Goal: Task Accomplishment & Management: Use online tool/utility

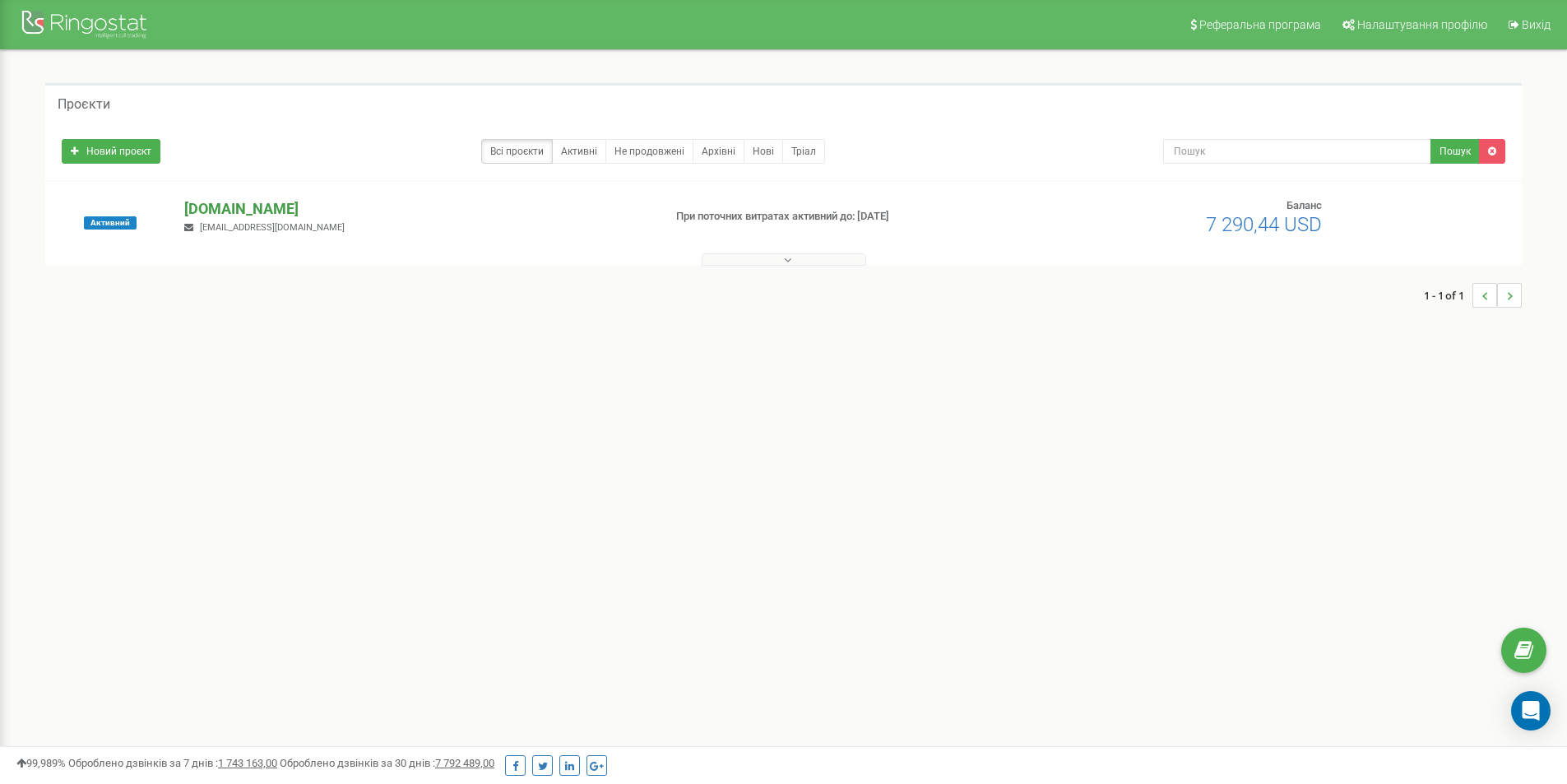
click at [236, 211] on p "[DOMAIN_NAME]" at bounding box center [417, 208] width 465 height 21
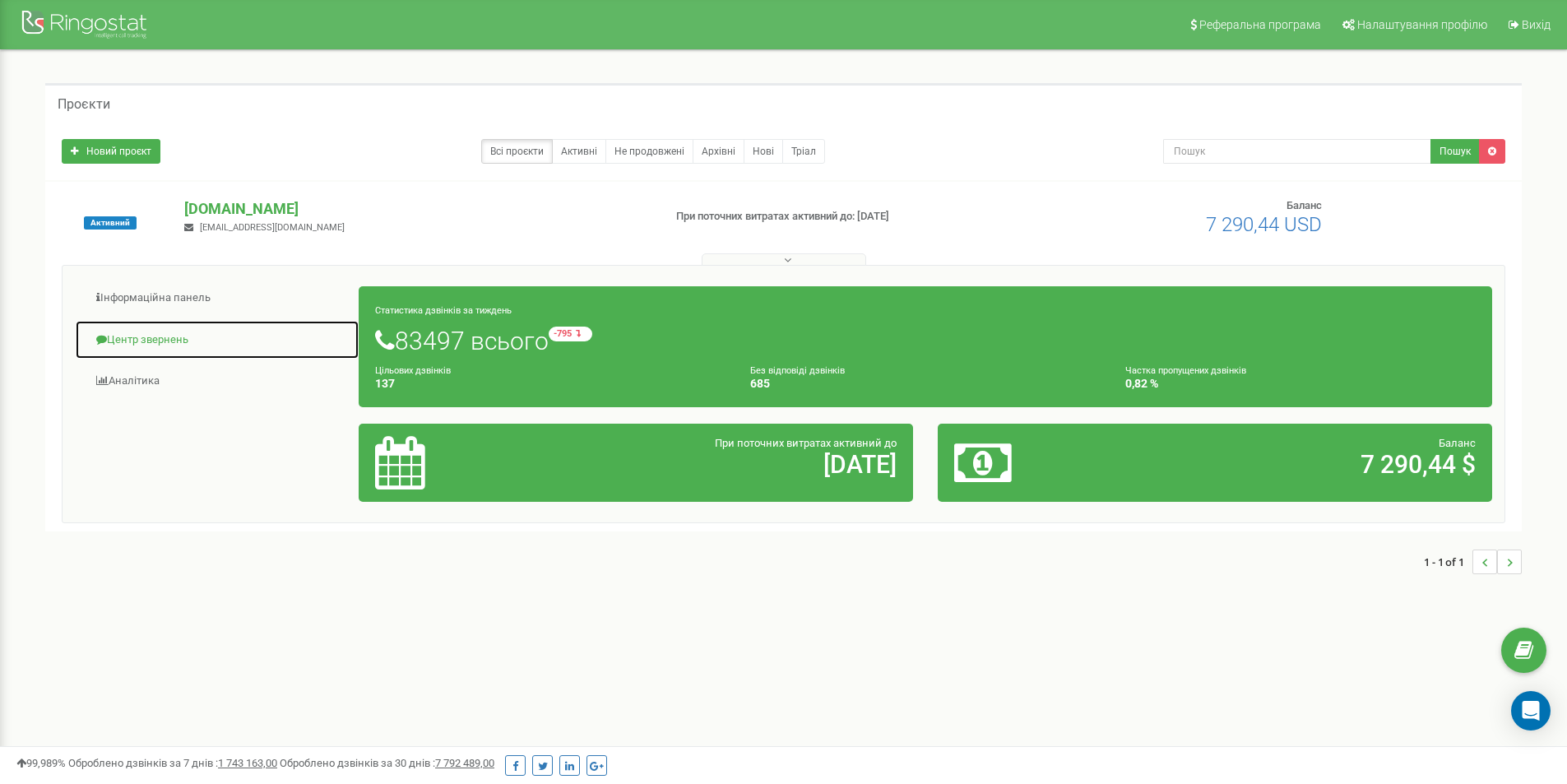
click at [153, 330] on link "Центр звернень" at bounding box center [217, 339] width 285 height 40
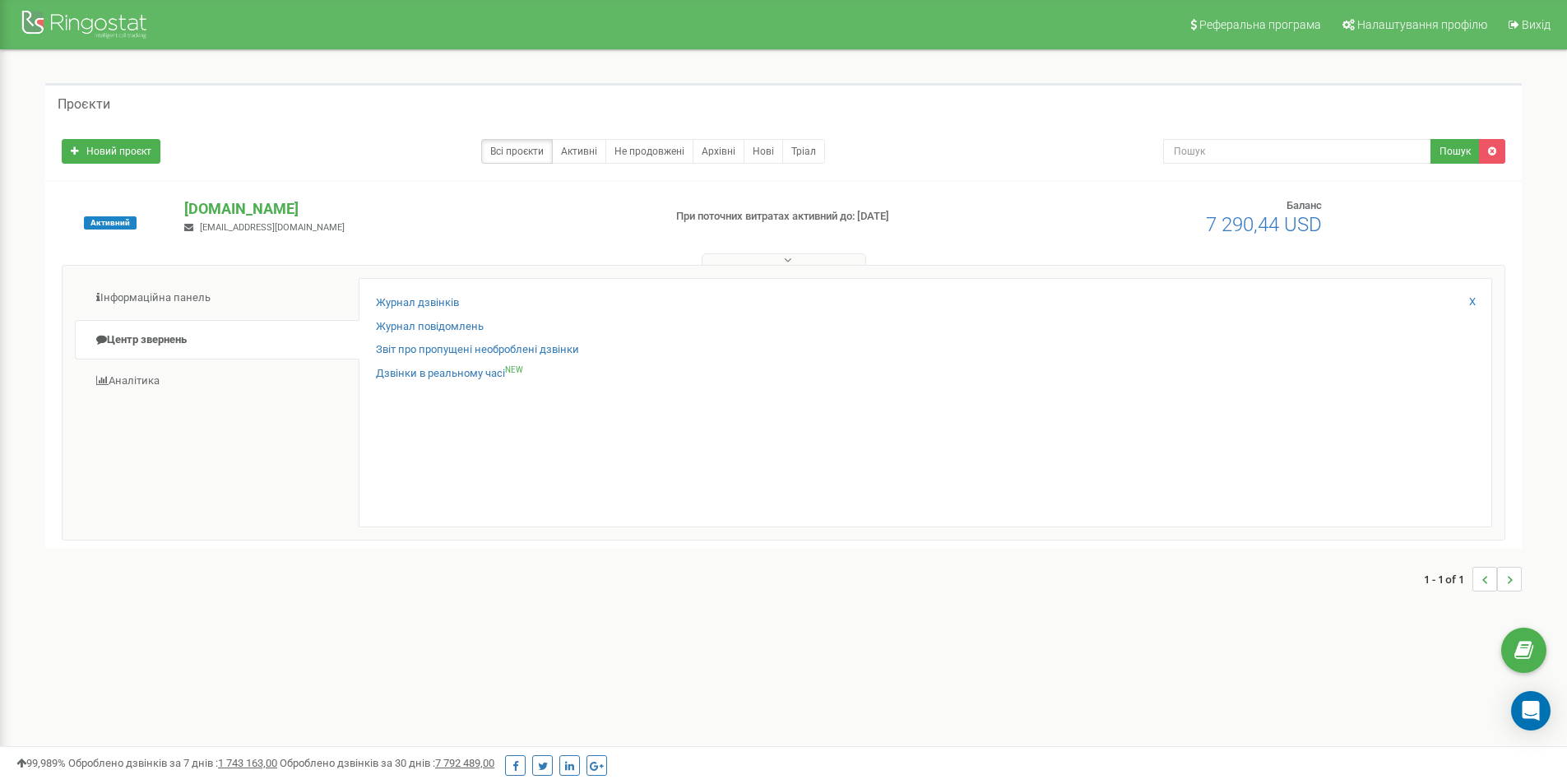
click at [416, 312] on div "Журнал дзвінків" at bounding box center [925, 307] width 1099 height 24
click at [418, 306] on link "Журнал дзвінків" at bounding box center [417, 302] width 83 height 16
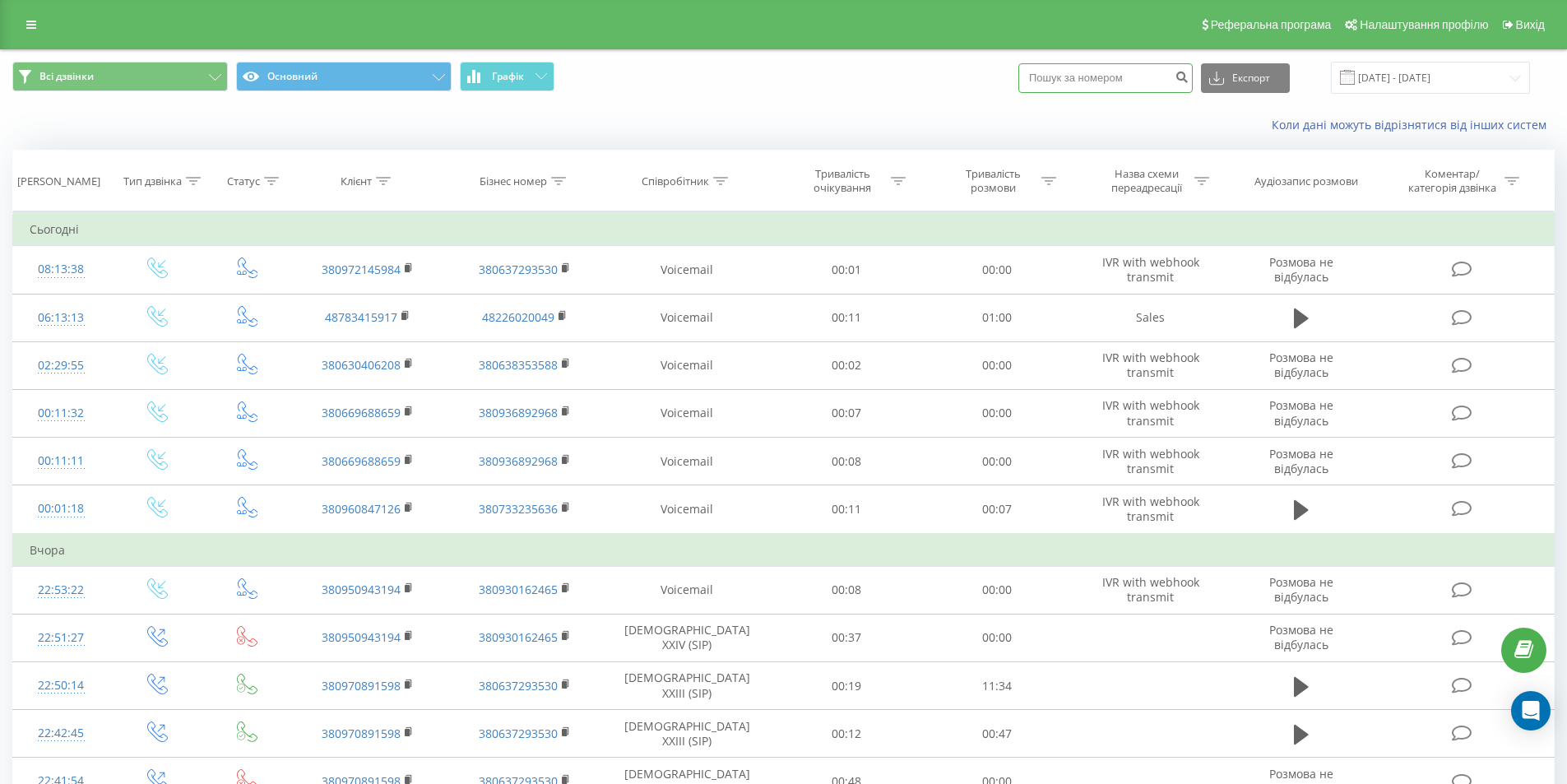
click at [1038, 86] on input at bounding box center [1105, 78] width 174 height 30
paste input "0673939999"
type input "0673939999"
click at [1189, 79] on icon "submit" at bounding box center [1182, 74] width 14 height 10
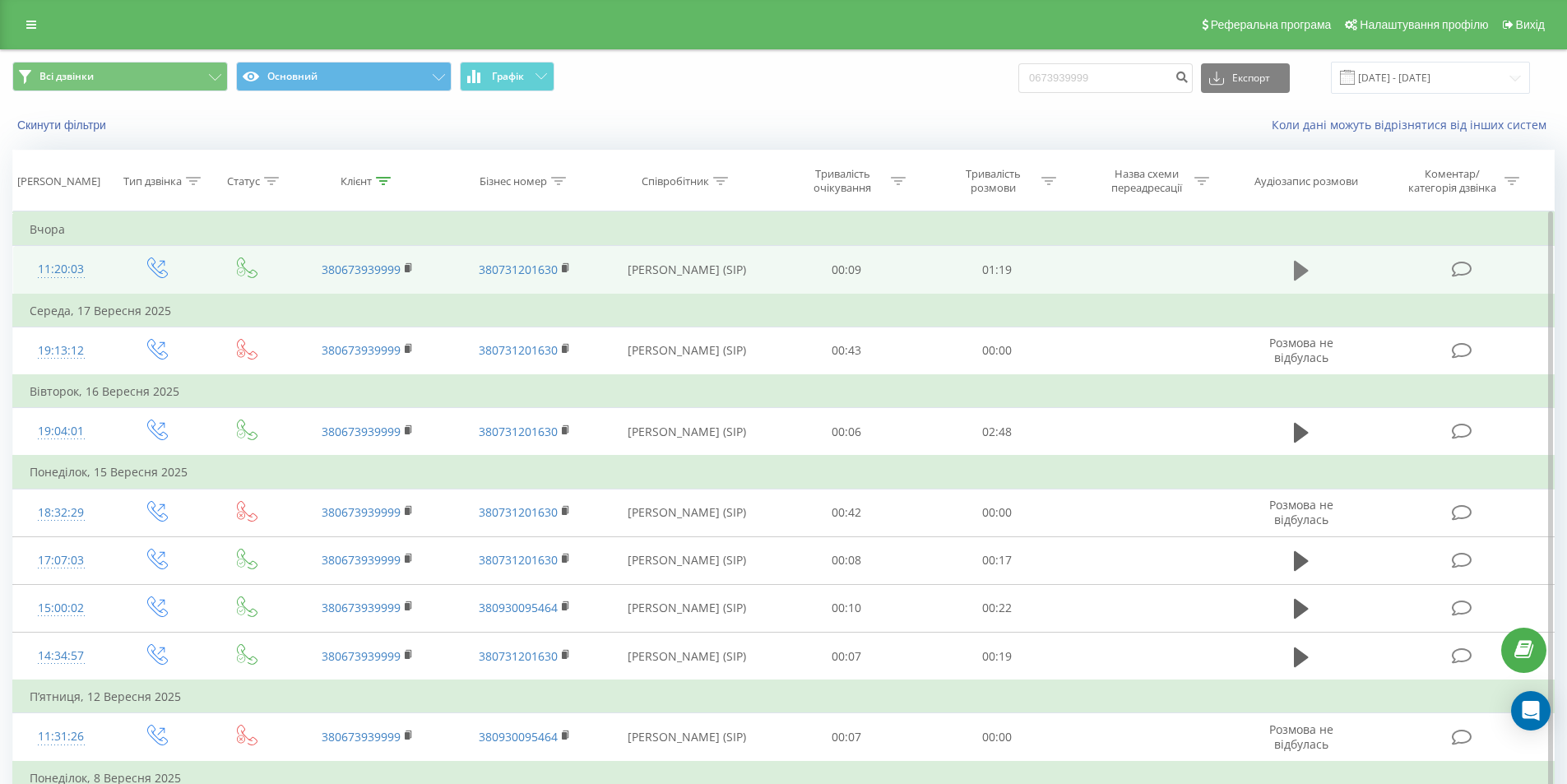
click at [1303, 272] on icon at bounding box center [1302, 270] width 15 height 20
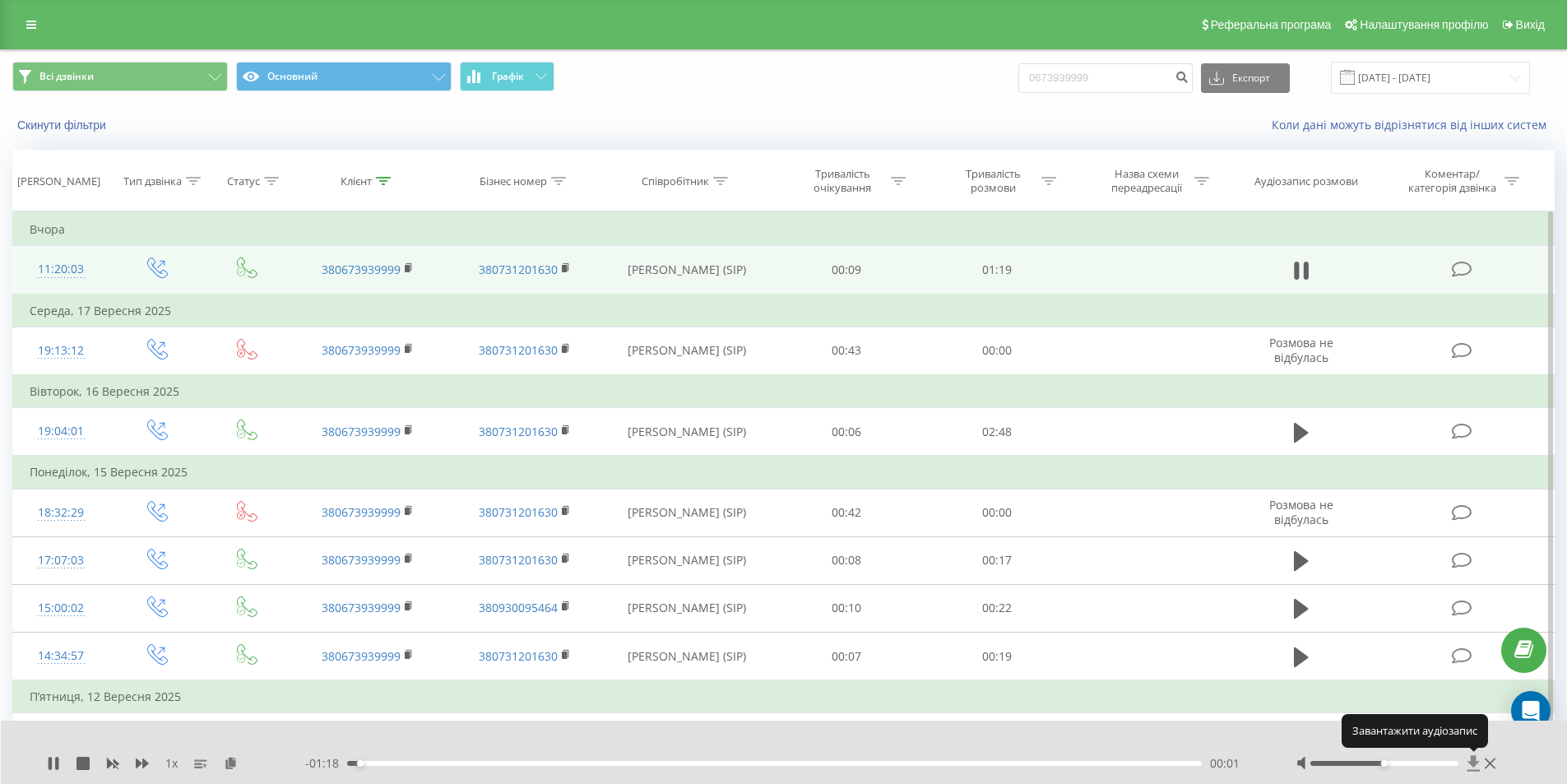
click at [1475, 758] on icon at bounding box center [1473, 763] width 12 height 16
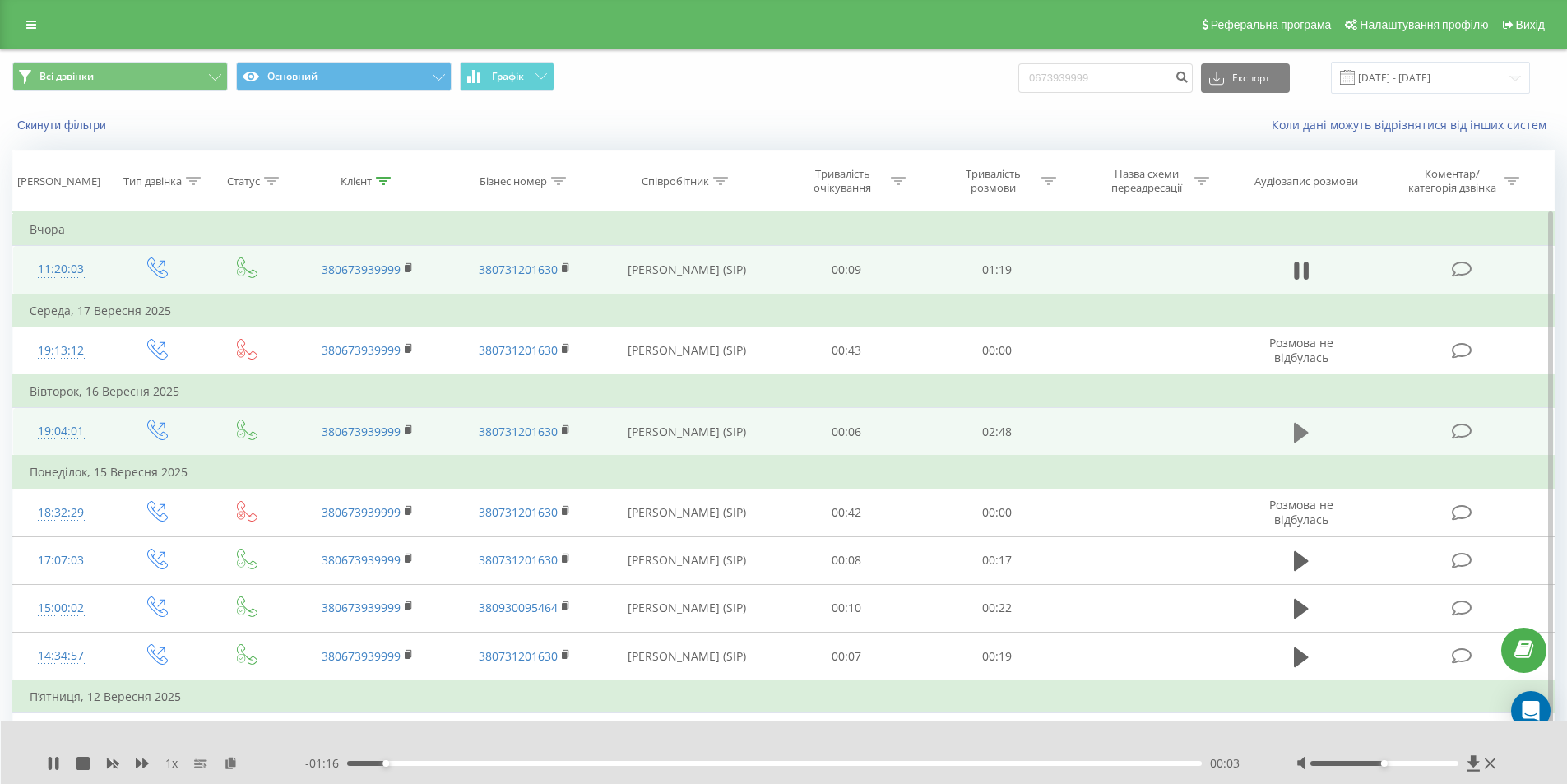
click at [1307, 428] on icon at bounding box center [1302, 432] width 15 height 23
click at [1478, 760] on icon at bounding box center [1473, 764] width 14 height 17
click at [1304, 429] on icon at bounding box center [1305, 432] width 5 height 18
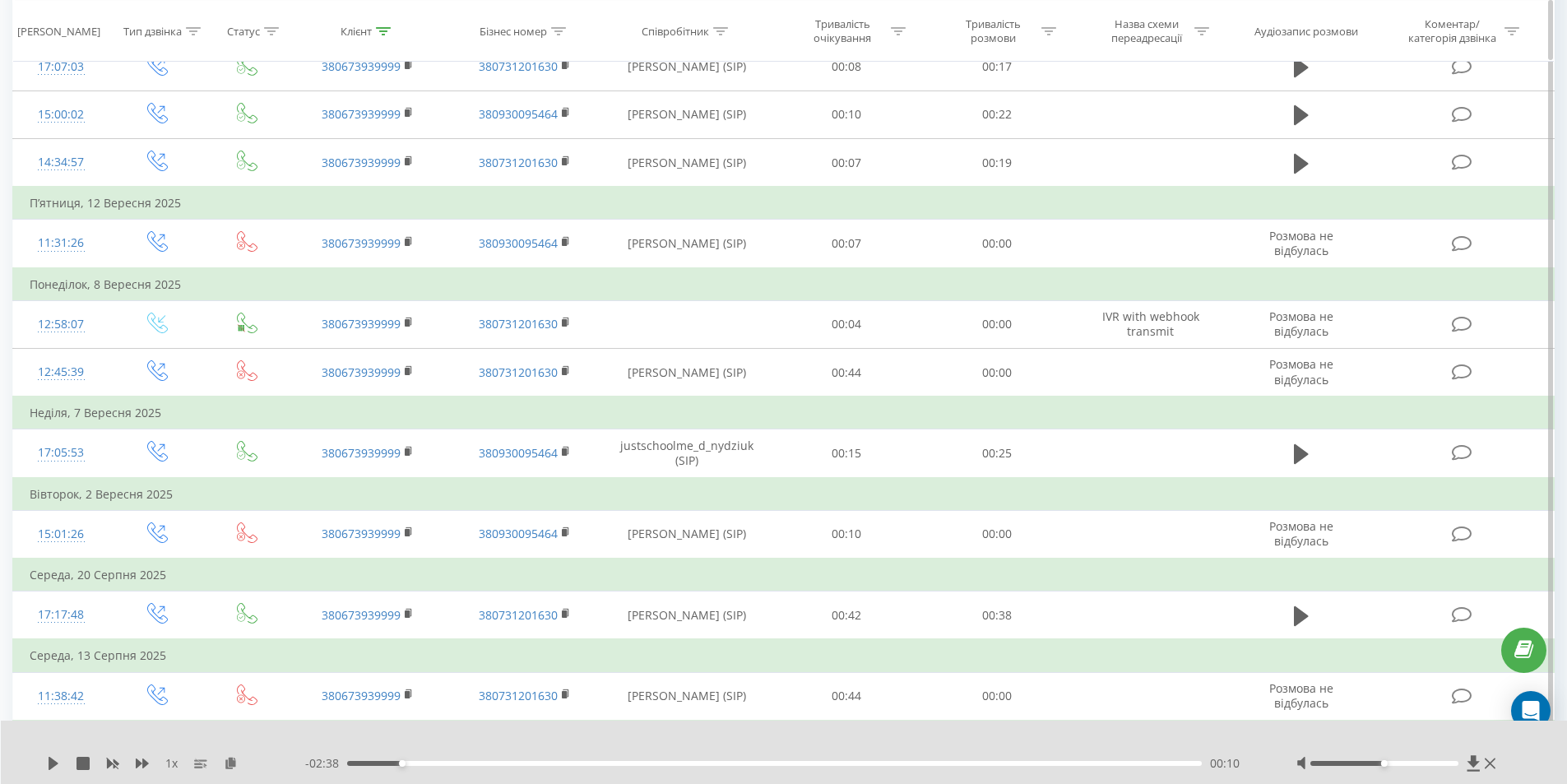
scroll to position [490, 0]
